Goal: Information Seeking & Learning: Find specific page/section

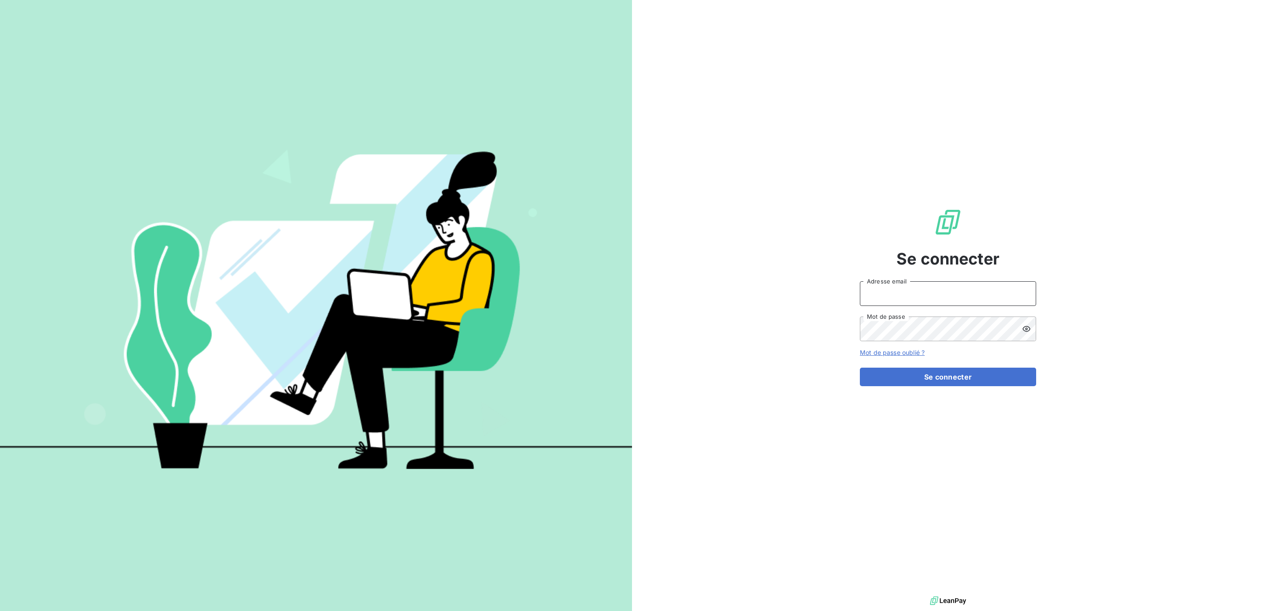
click at [898, 294] on input "Adresse email" at bounding box center [948, 293] width 176 height 25
type input "[PERSON_NAME][EMAIL_ADDRESS][DOMAIN_NAME]"
click at [860, 367] on button "Se connecter" at bounding box center [948, 376] width 176 height 19
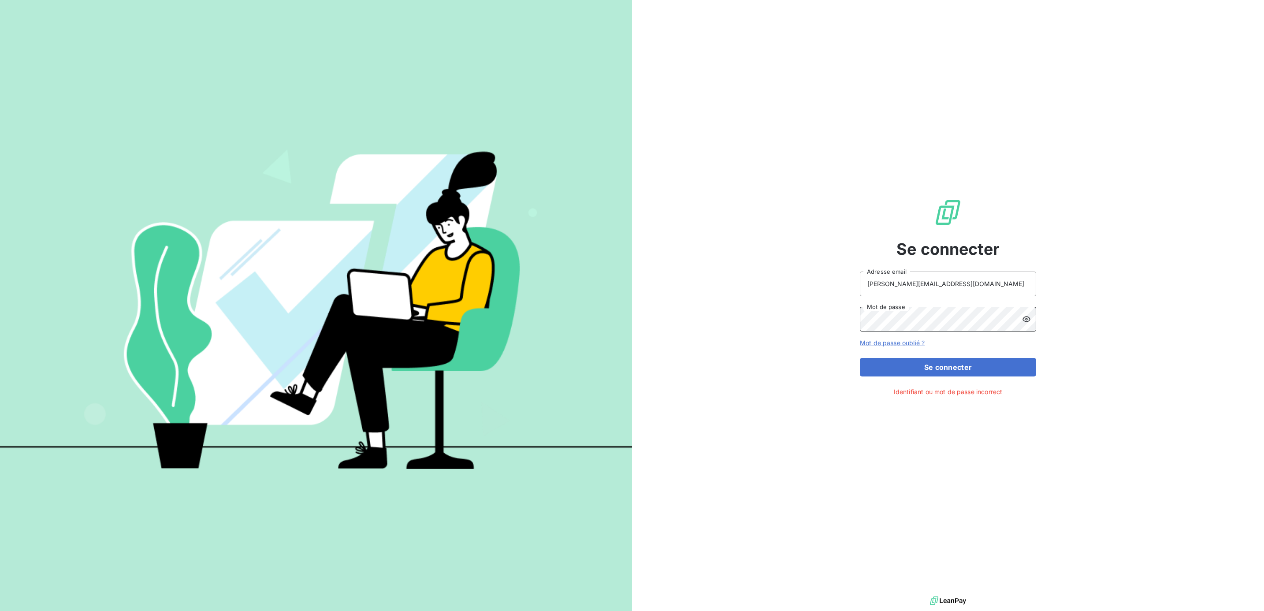
click at [860, 358] on button "Se connecter" at bounding box center [948, 367] width 176 height 19
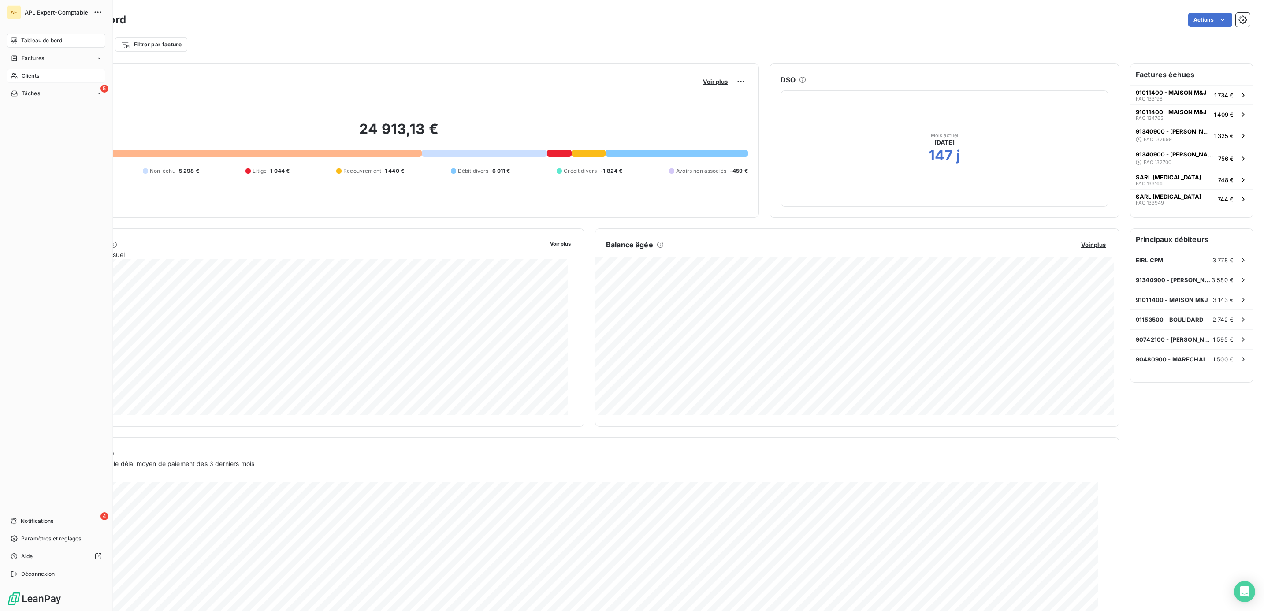
click at [36, 81] on div "Clients" at bounding box center [56, 76] width 98 height 14
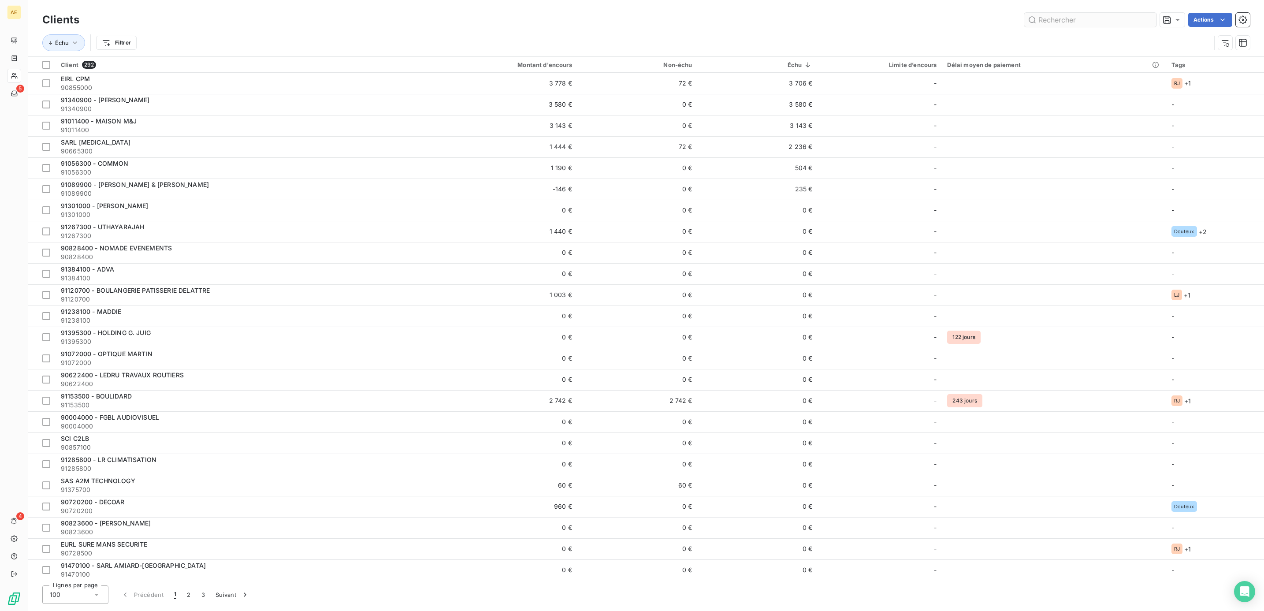
click at [1104, 22] on input "text" at bounding box center [1090, 20] width 132 height 14
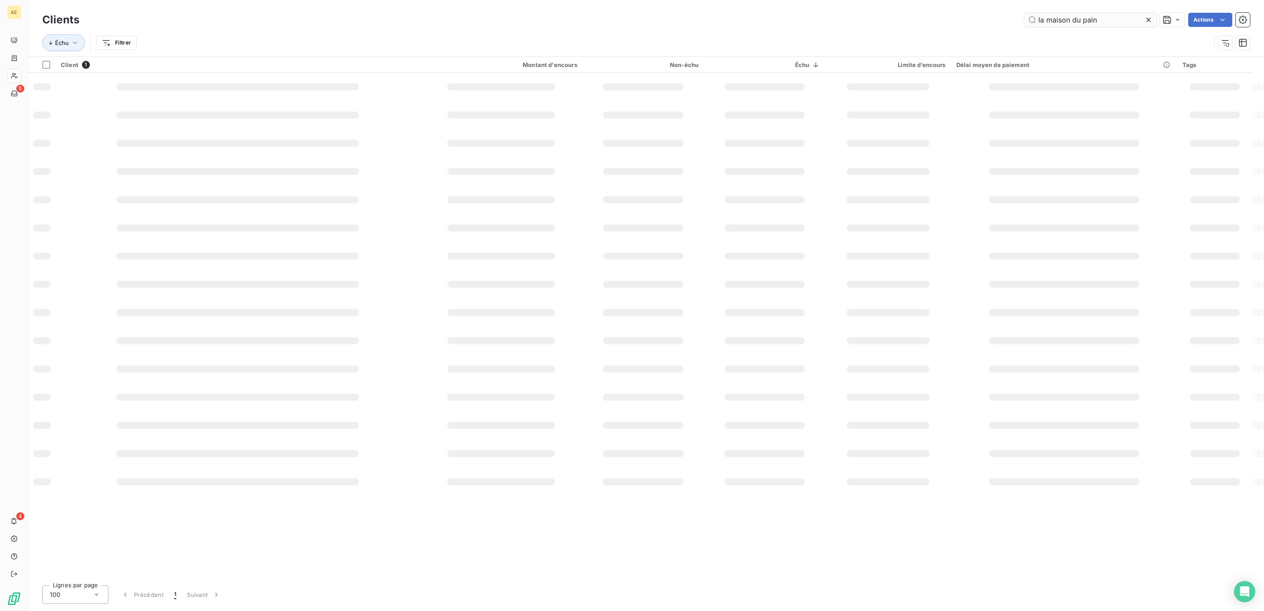
type input "la maison du pain"
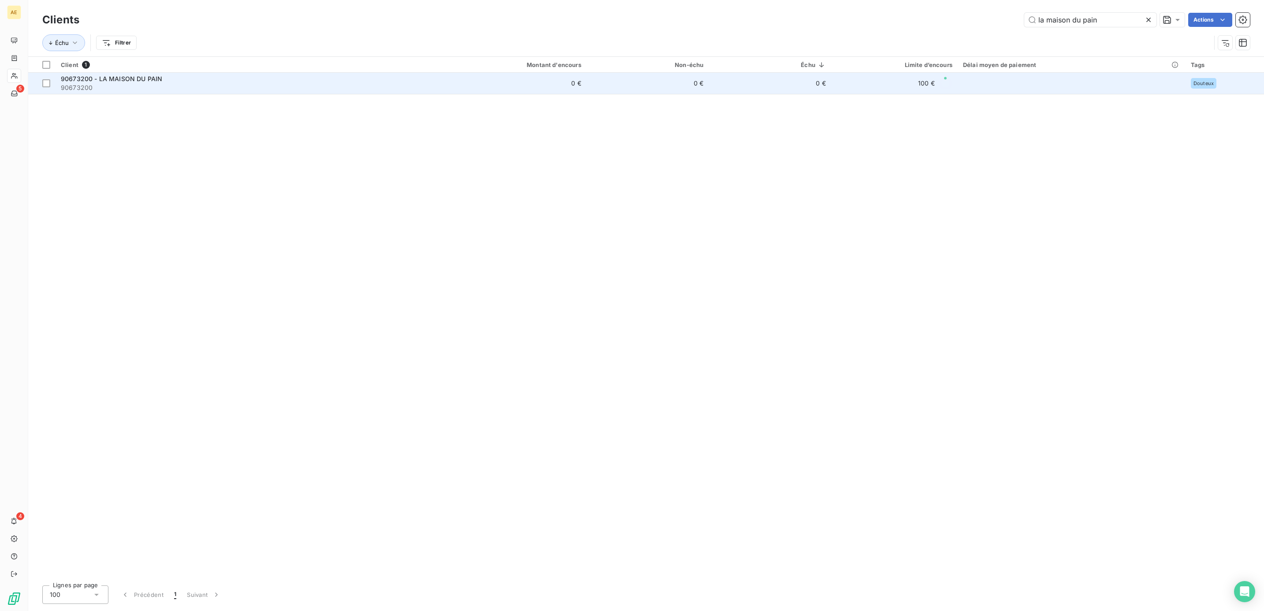
click at [139, 82] on span "90673200 - LA MAISON DU PAIN" at bounding box center [111, 78] width 101 height 7
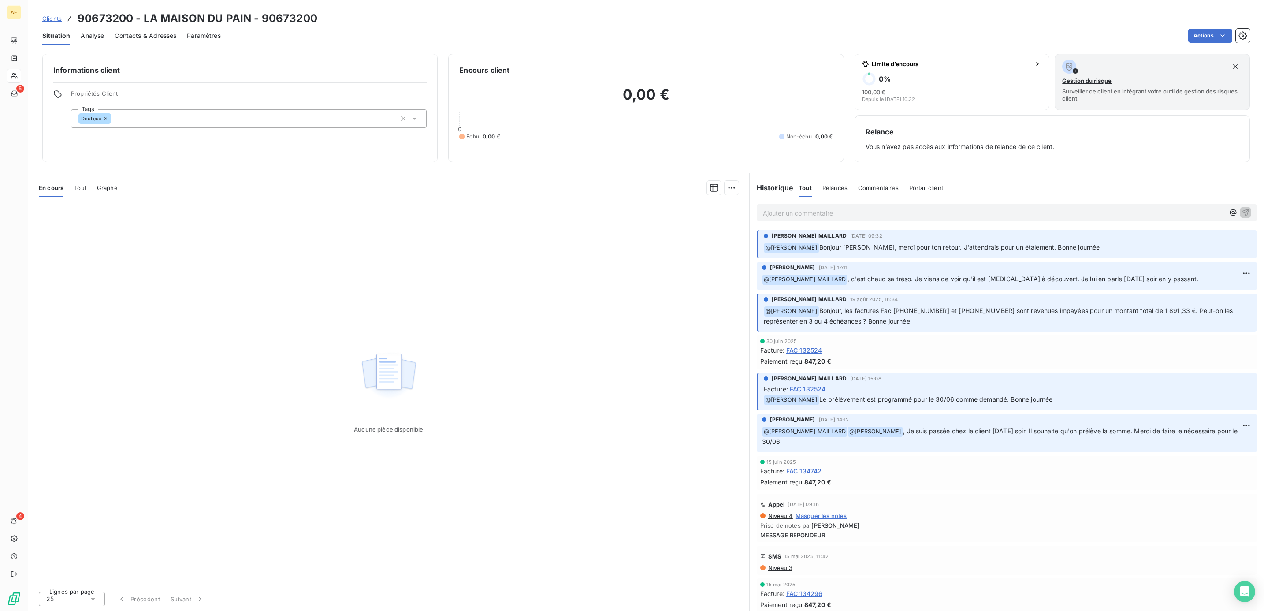
click at [874, 211] on p "Ajouter un commentaire ﻿" at bounding box center [993, 213] width 461 height 11
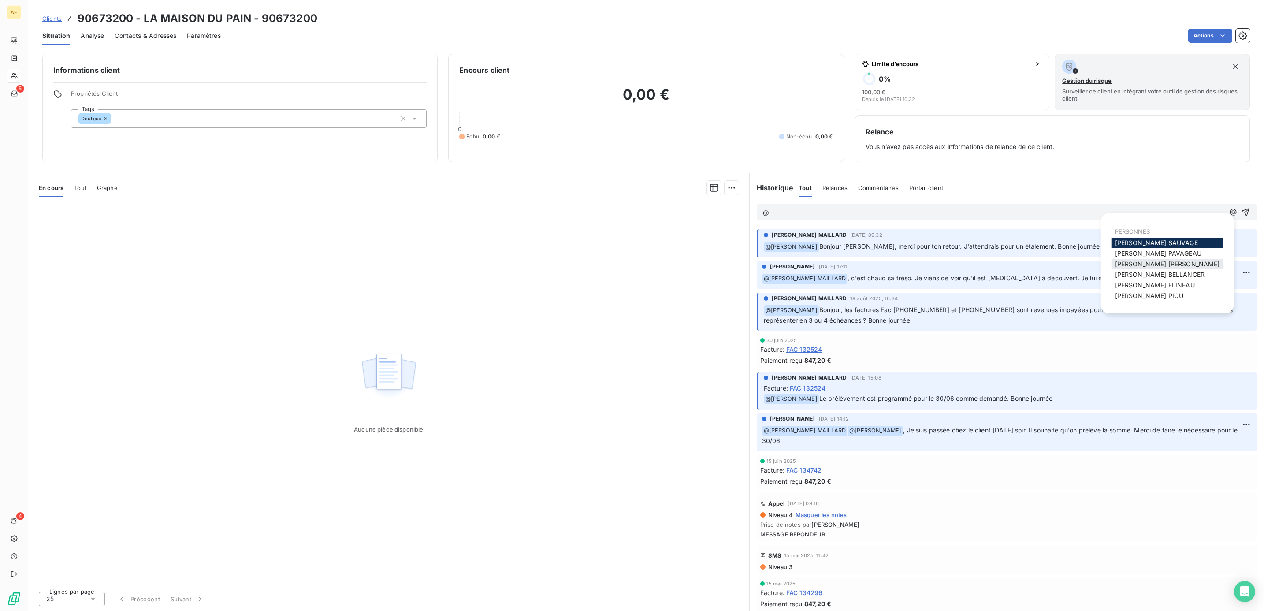
click at [1152, 264] on span "[PERSON_NAME] MAILLARD" at bounding box center [1167, 263] width 105 height 7
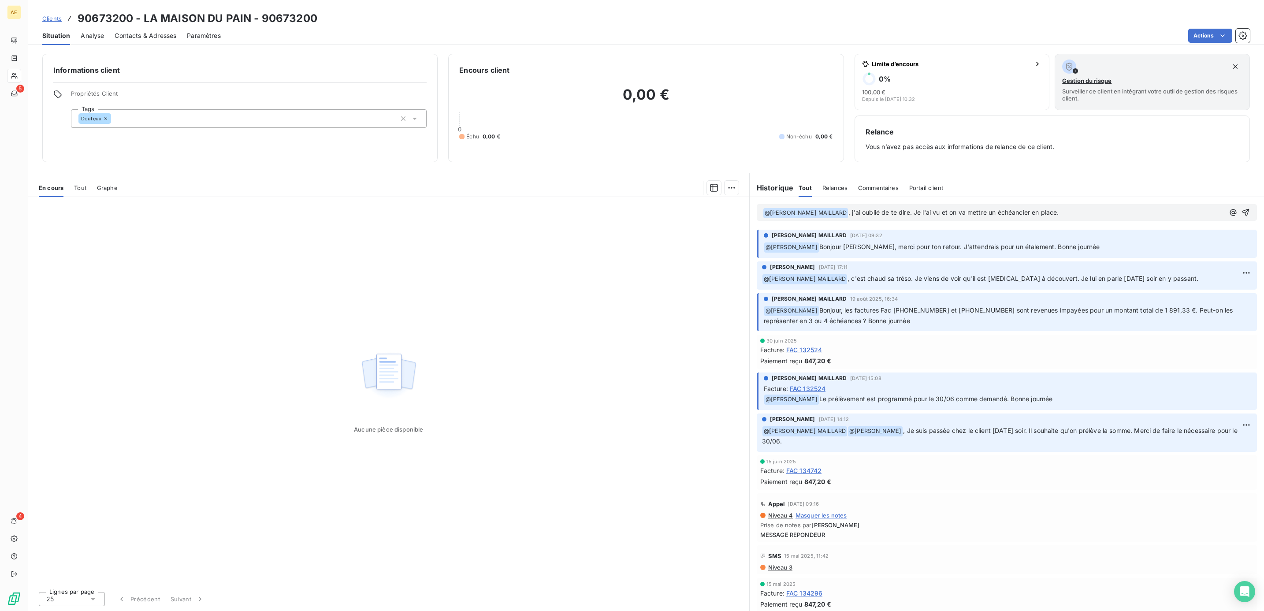
click at [1139, 212] on p "﻿ @ [PERSON_NAME] MAILLARD ﻿ , j'ai oublié de te dire. Je l'ai vu et on va mett…" at bounding box center [993, 213] width 461 height 11
